Goal: Find specific page/section: Find specific page/section

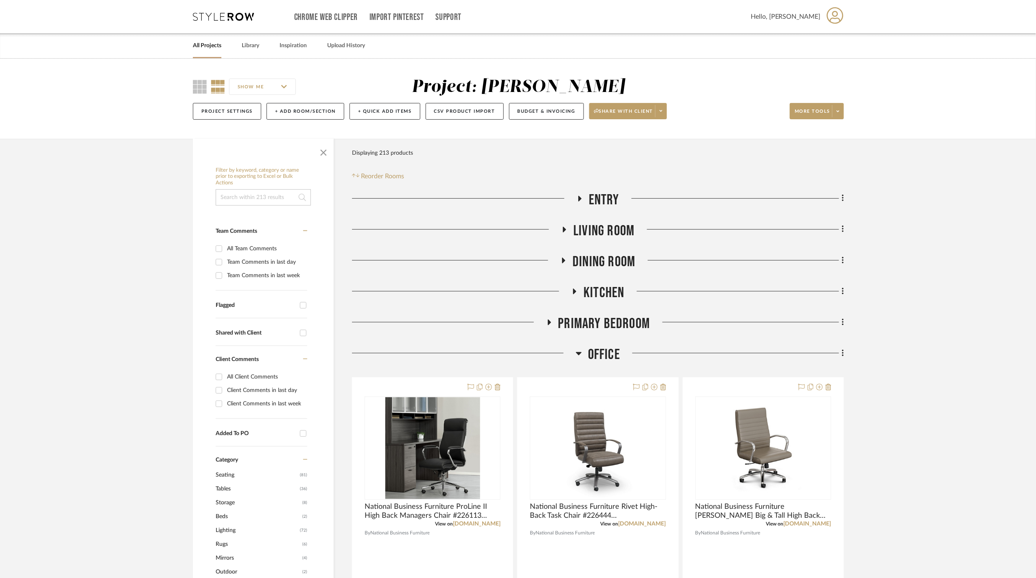
click at [217, 41] on link "All Projects" at bounding box center [207, 45] width 28 height 11
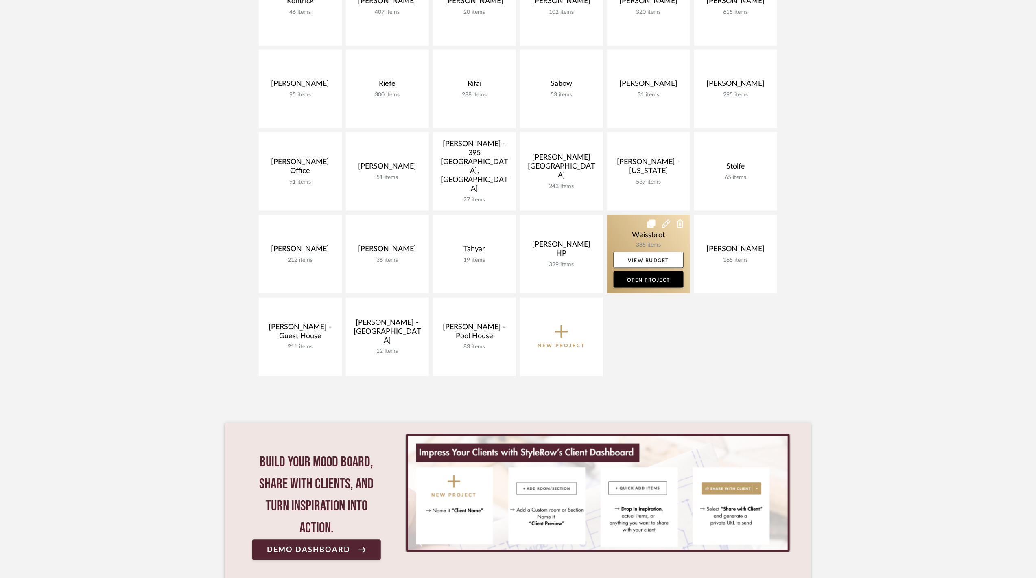
scroll to position [271, 0]
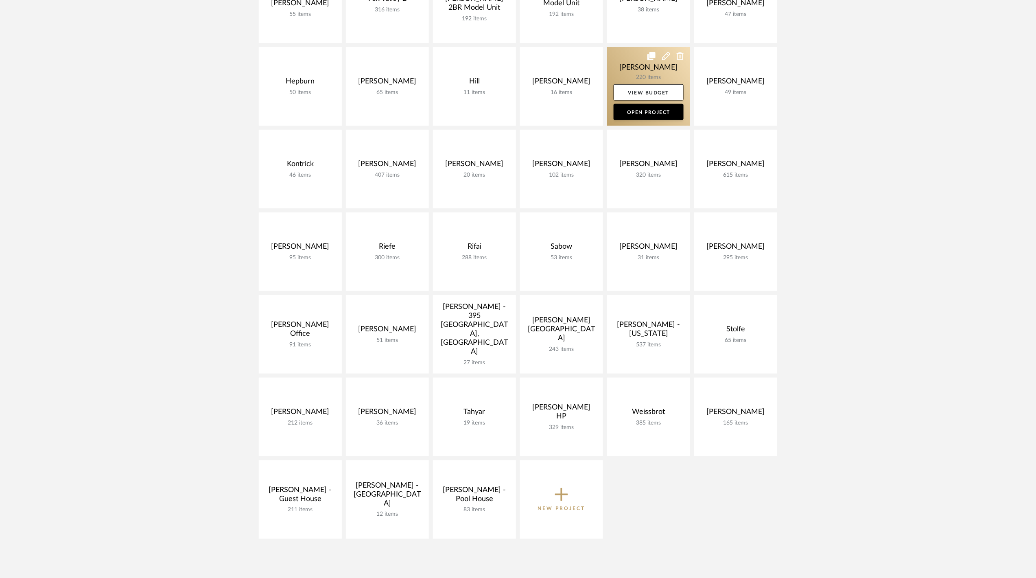
click at [650, 72] on link at bounding box center [648, 86] width 83 height 79
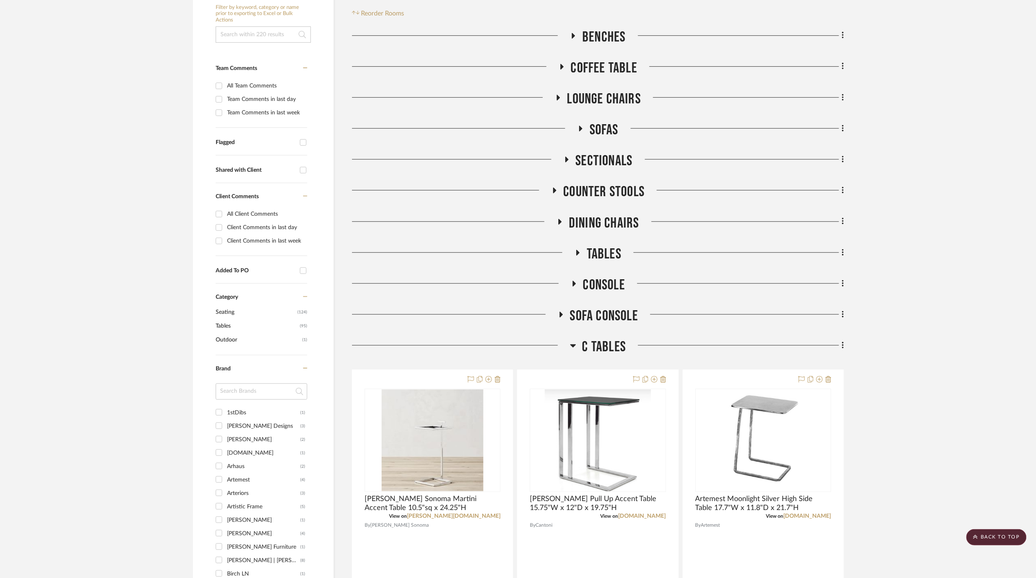
scroll to position [271, 0]
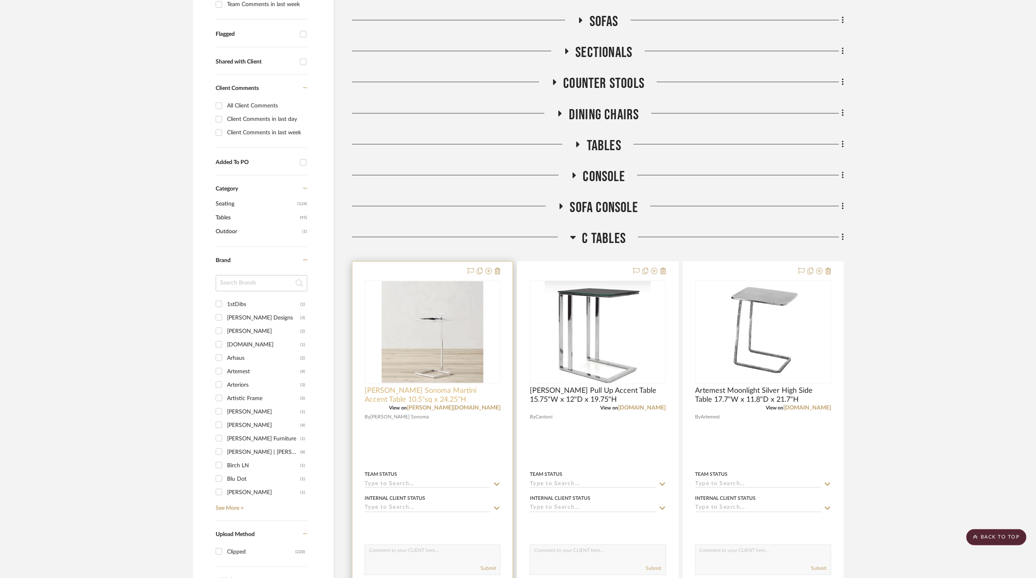
click at [482, 403] on span "[PERSON_NAME] Sonoma Martini Accent Table 10.5"sq x 24.25"H" at bounding box center [433, 395] width 136 height 18
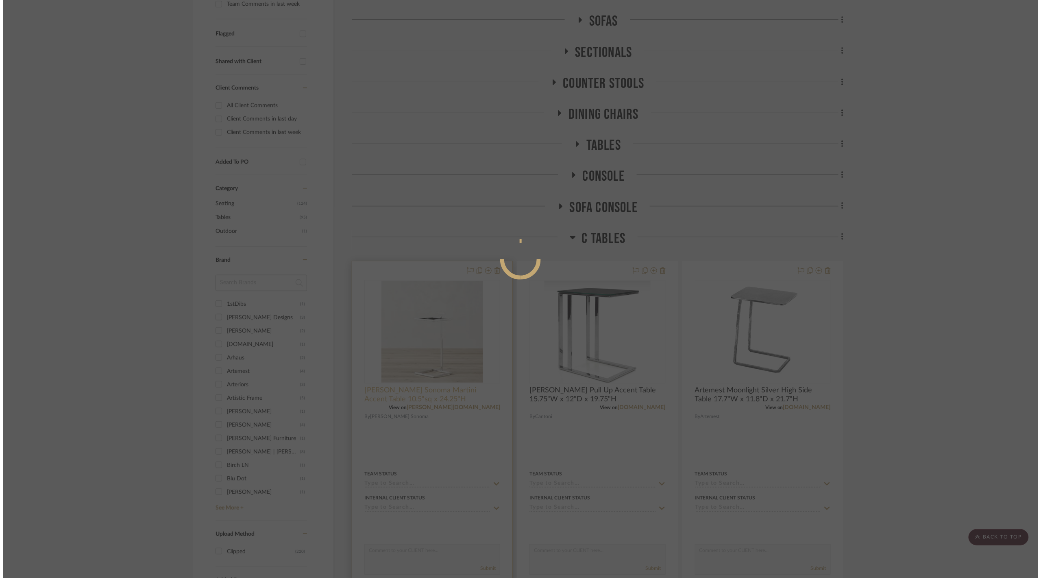
scroll to position [0, 0]
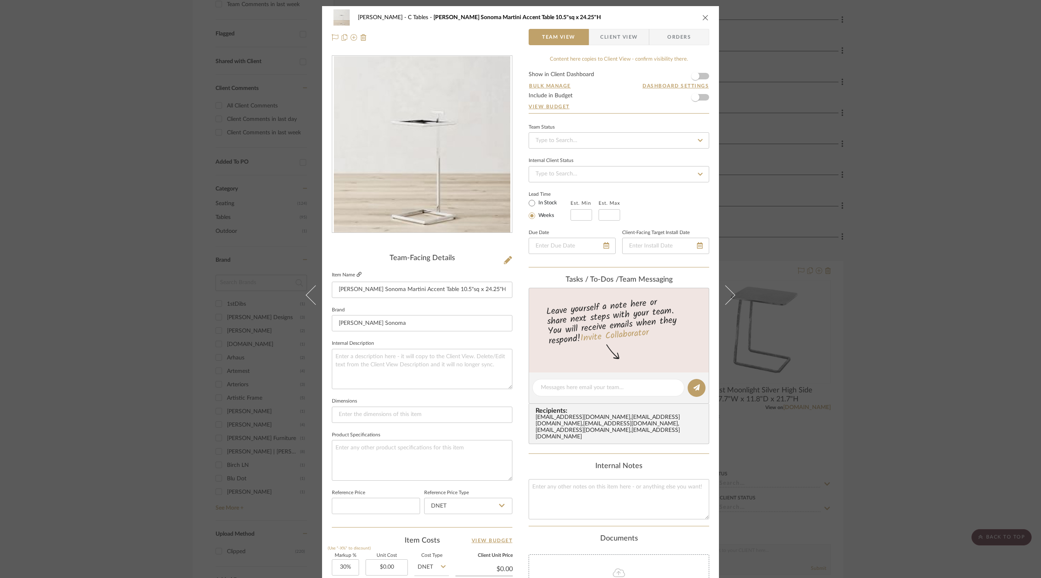
click at [357, 273] on icon at bounding box center [359, 274] width 5 height 5
click at [358, 273] on icon at bounding box center [359, 274] width 5 height 5
click at [187, 174] on div "[PERSON_NAME] C Tables [PERSON_NAME] Sonoma Martini Accent Table 10.5"sq x 24.2…" at bounding box center [520, 289] width 1041 height 578
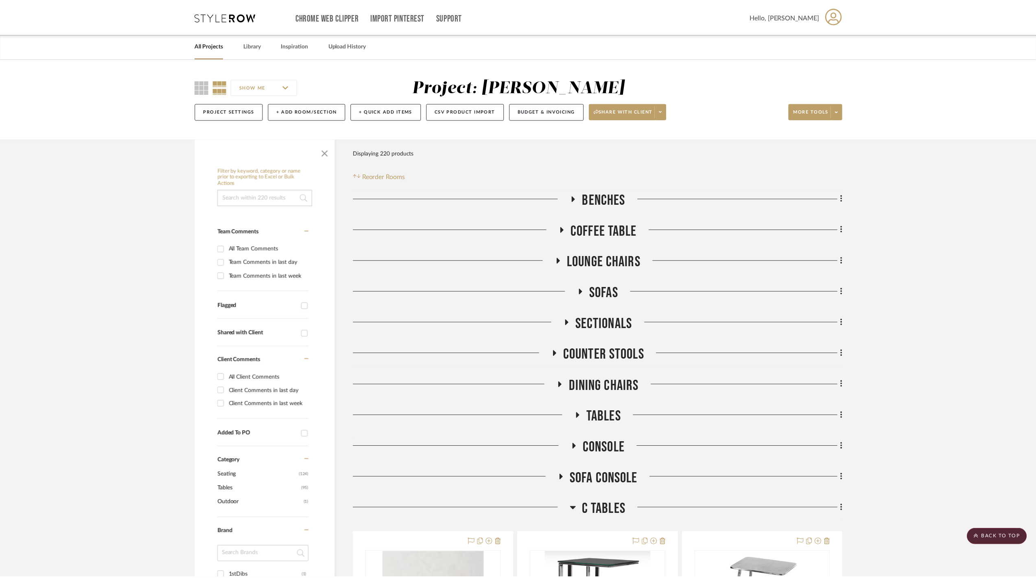
scroll to position [271, 0]
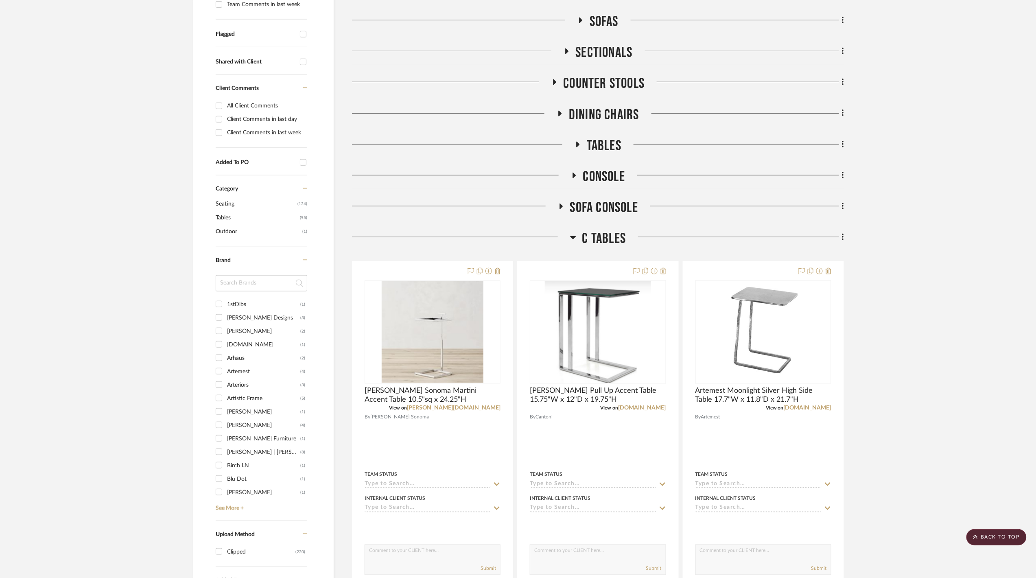
click at [606, 242] on span "C Tables" at bounding box center [604, 238] width 44 height 17
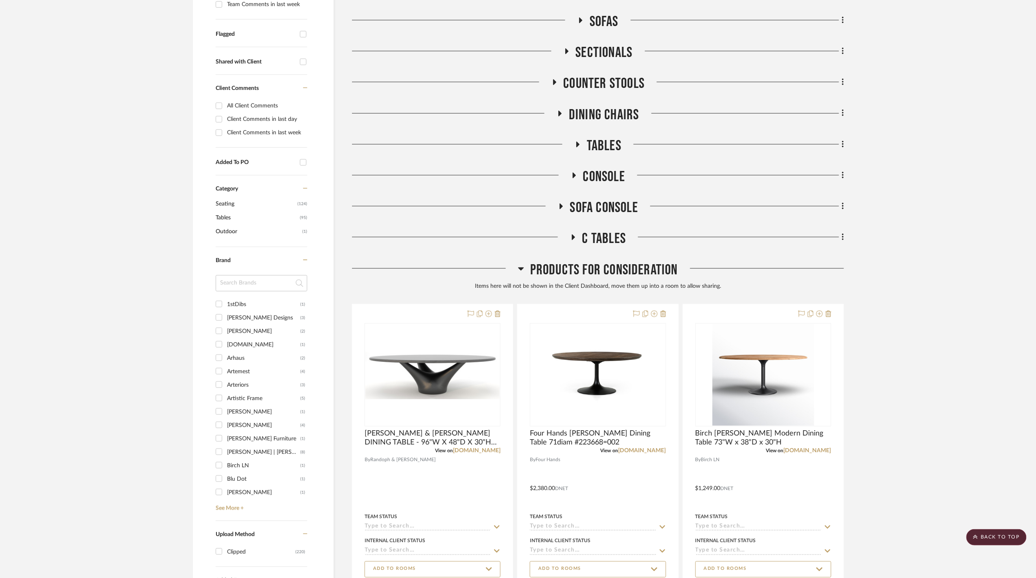
scroll to position [0, 0]
